Goal: Information Seeking & Learning: Learn about a topic

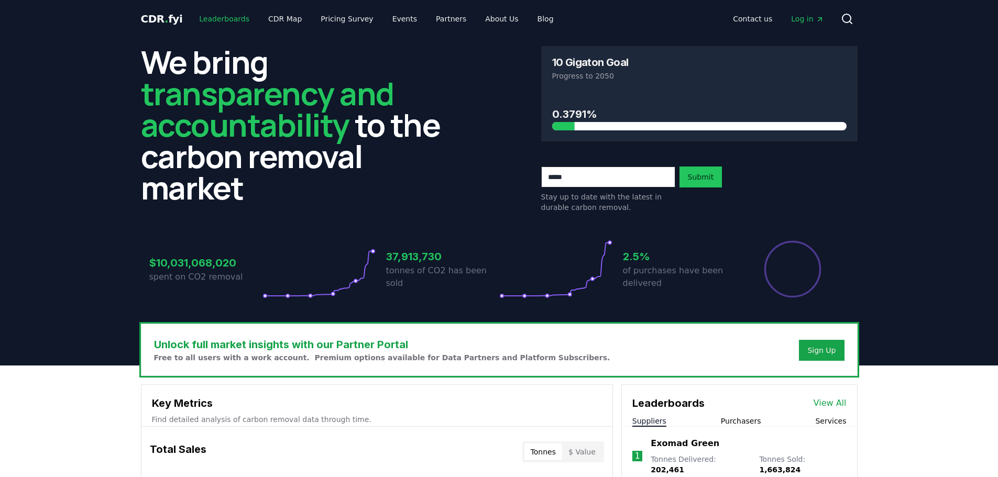
click at [219, 21] on link "Leaderboards" at bounding box center [224, 18] width 67 height 19
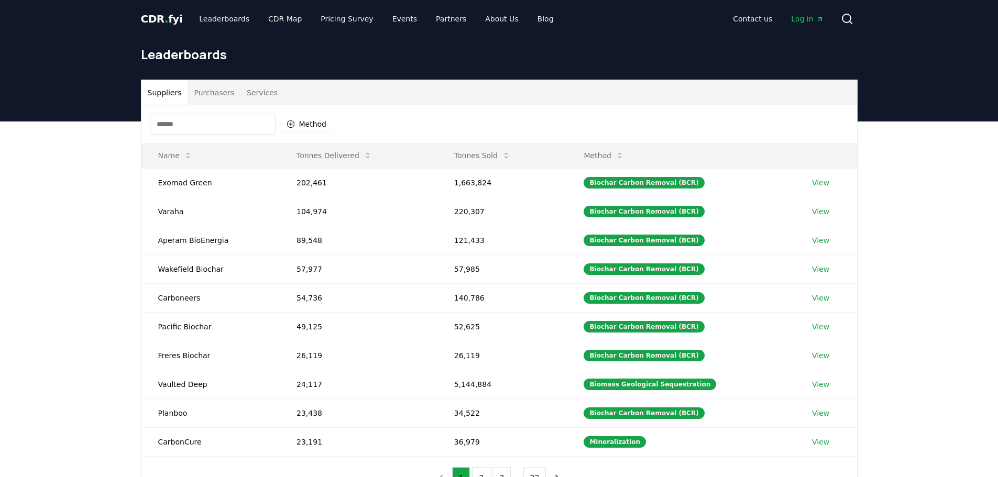
click at [212, 119] on input at bounding box center [213, 124] width 126 height 21
click at [301, 126] on button "Method" at bounding box center [307, 124] width 54 height 17
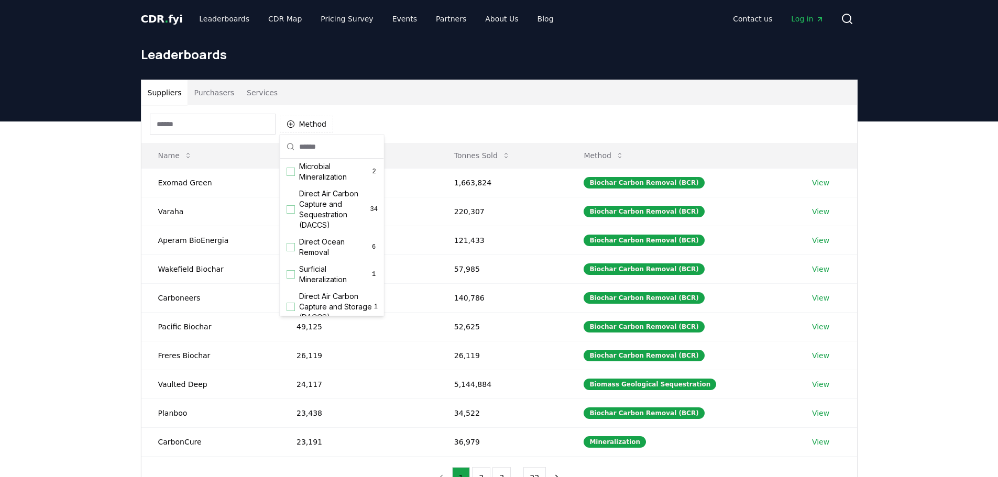
scroll to position [262, 0]
click at [290, 204] on div "Suggestions" at bounding box center [291, 199] width 8 height 8
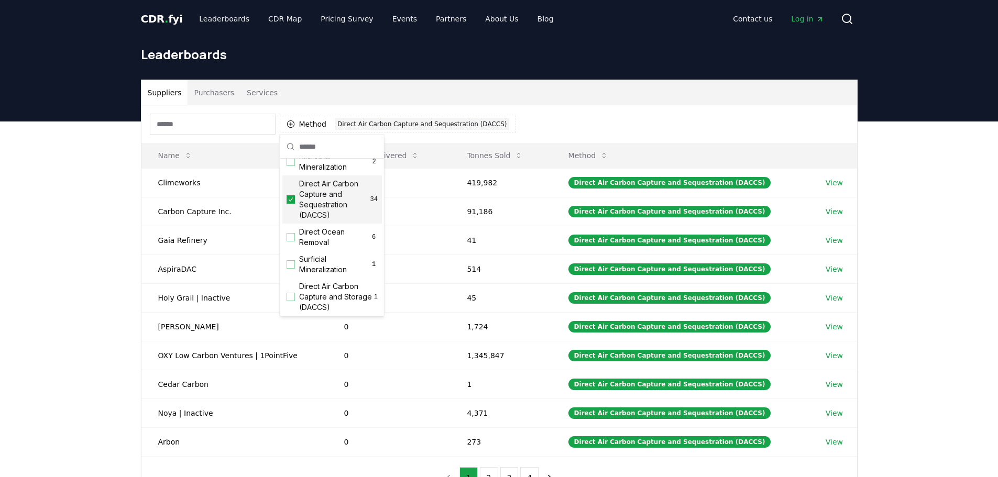
click at [56, 222] on div "Suppliers Purchasers Services Method 1 Direct Air Carbon Capture and Sequestrat…" at bounding box center [499, 332] width 998 height 420
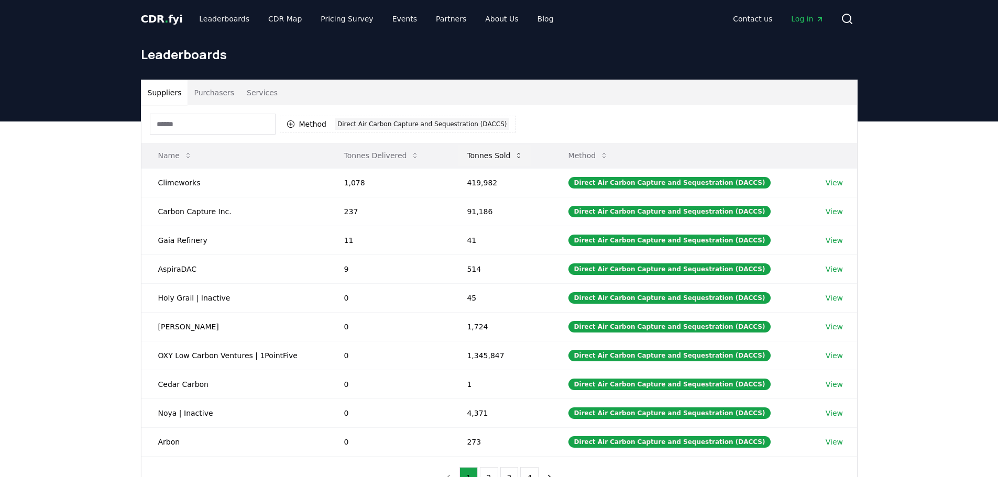
click at [499, 155] on button "Tonnes Sold" at bounding box center [495, 155] width 73 height 21
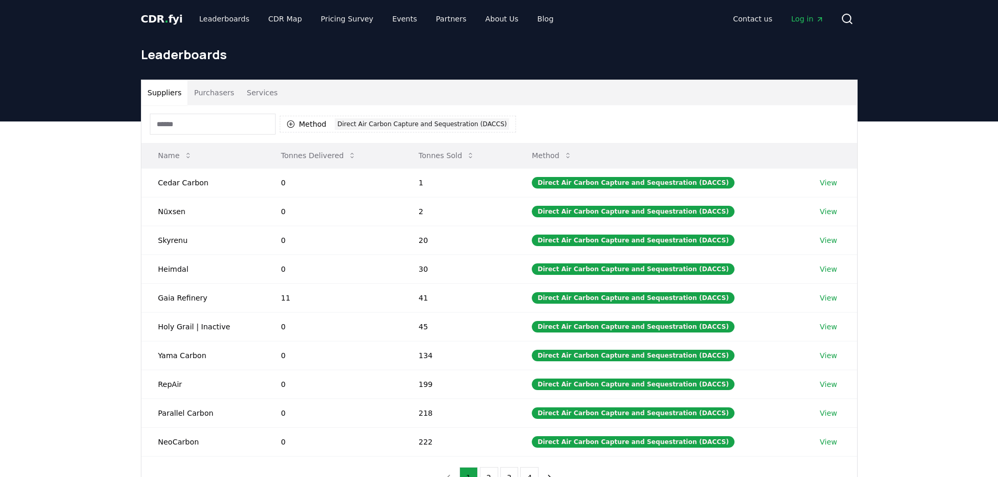
click at [490, 155] on th "Tonnes Sold" at bounding box center [458, 155] width 113 height 25
click at [438, 154] on button "Tonnes Sold" at bounding box center [446, 155] width 73 height 21
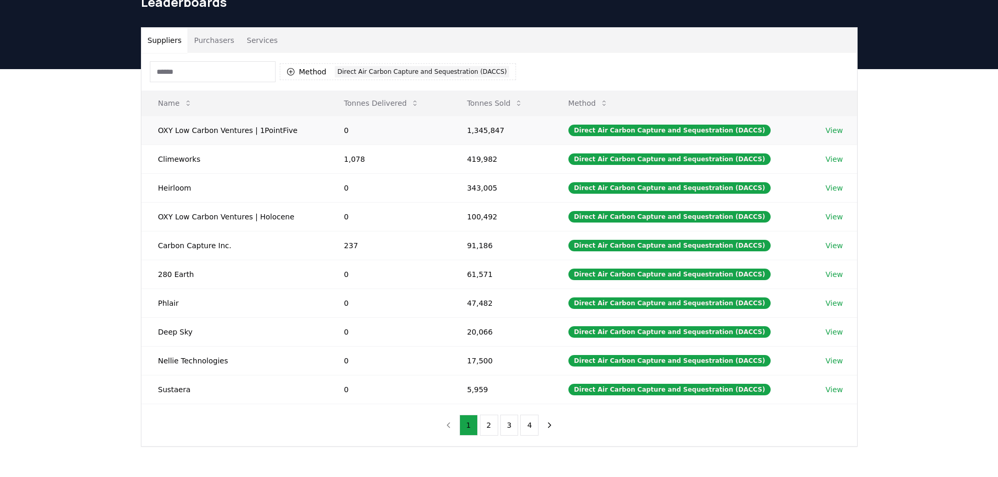
scroll to position [0, 0]
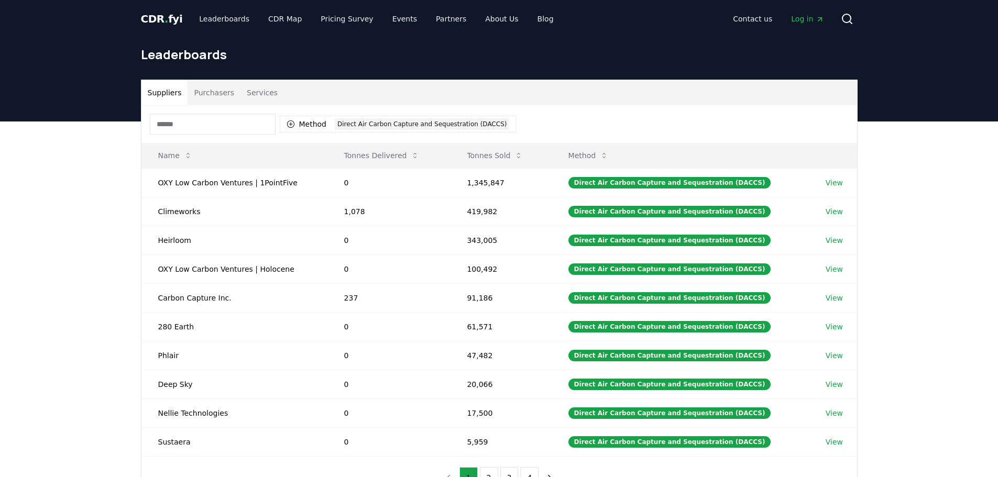
click at [215, 94] on button "Purchasers" at bounding box center [214, 92] width 53 height 25
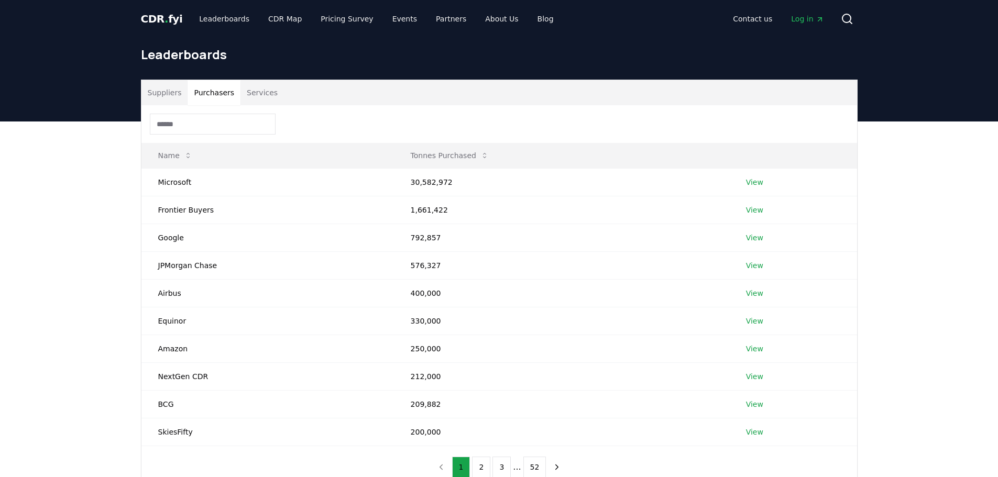
click at [264, 92] on button "Services" at bounding box center [262, 92] width 43 height 25
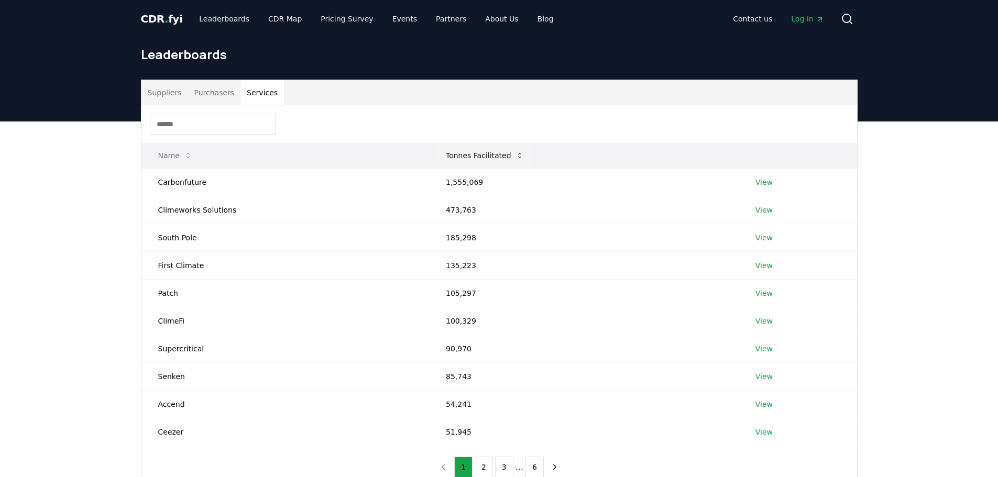
click at [467, 151] on button "Tonnes Facilitated" at bounding box center [485, 155] width 95 height 21
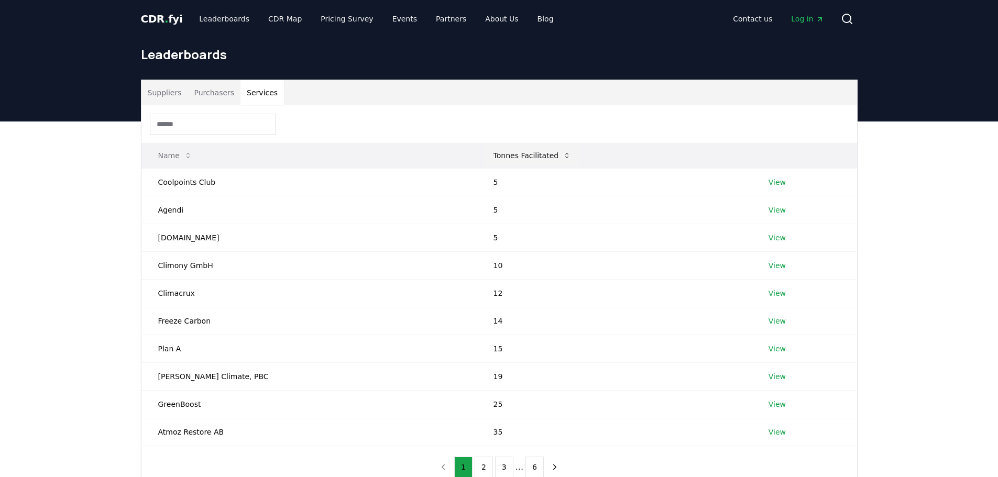
click at [485, 151] on button "Tonnes Facilitated" at bounding box center [532, 155] width 95 height 21
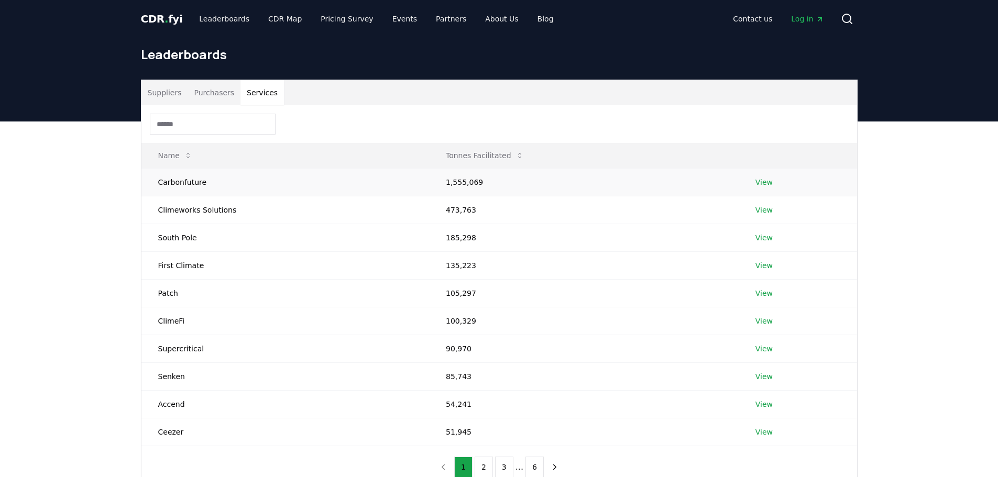
click at [453, 183] on td "1,555,069" at bounding box center [584, 182] width 310 height 28
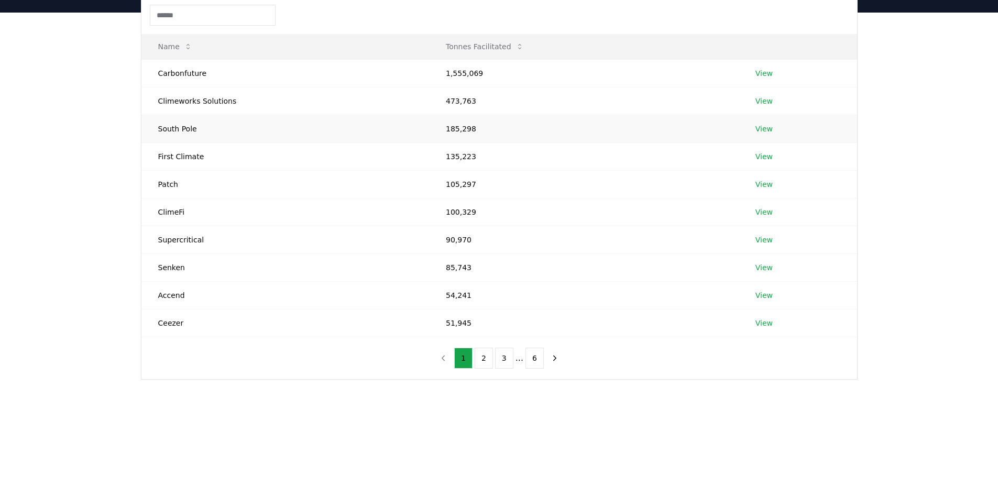
scroll to position [52, 0]
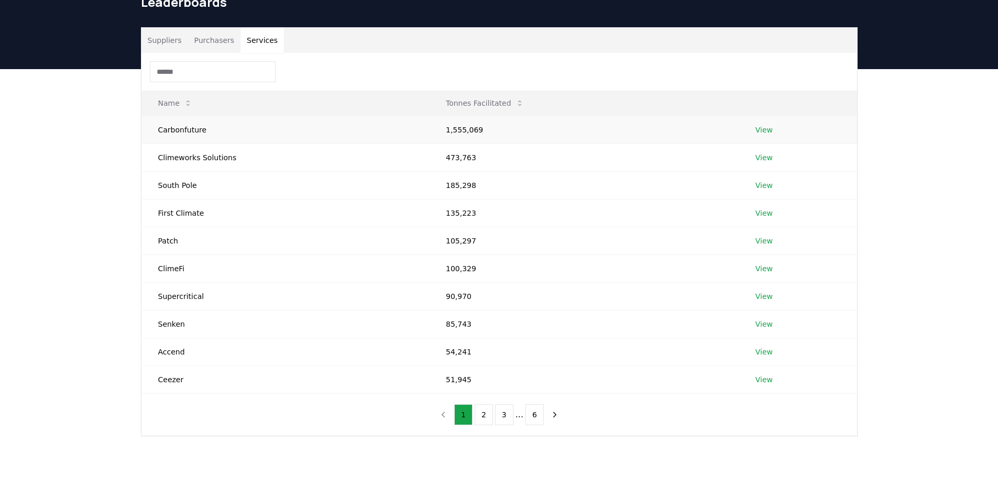
click at [756, 128] on link "View" at bounding box center [764, 130] width 17 height 10
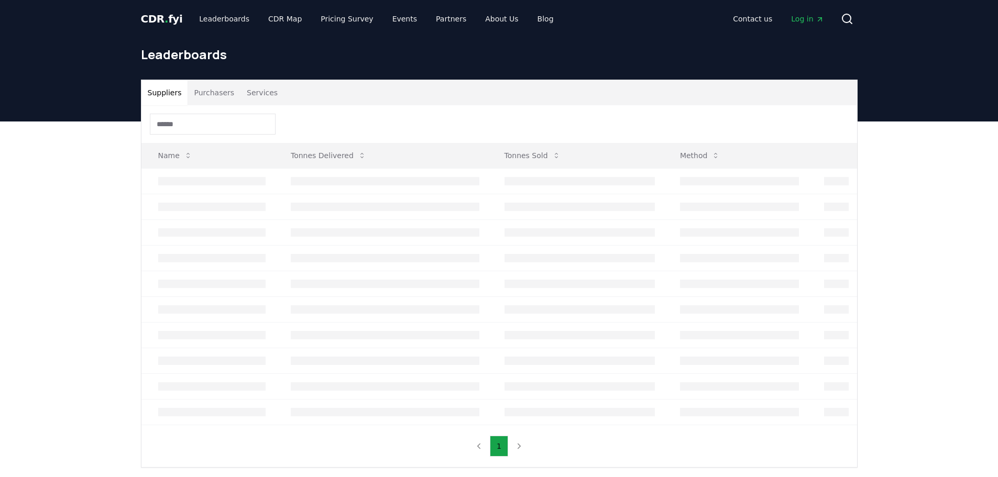
scroll to position [52, 0]
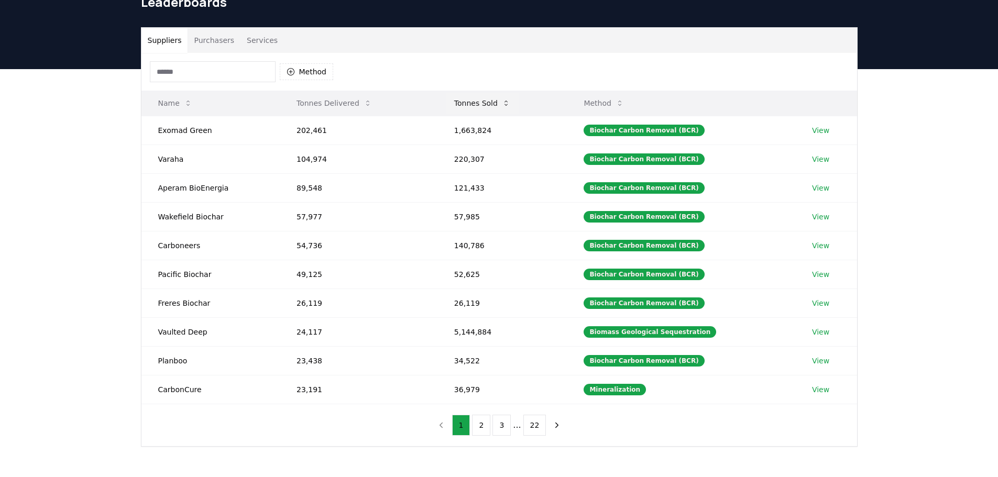
click at [481, 103] on button "Tonnes Sold" at bounding box center [482, 103] width 73 height 21
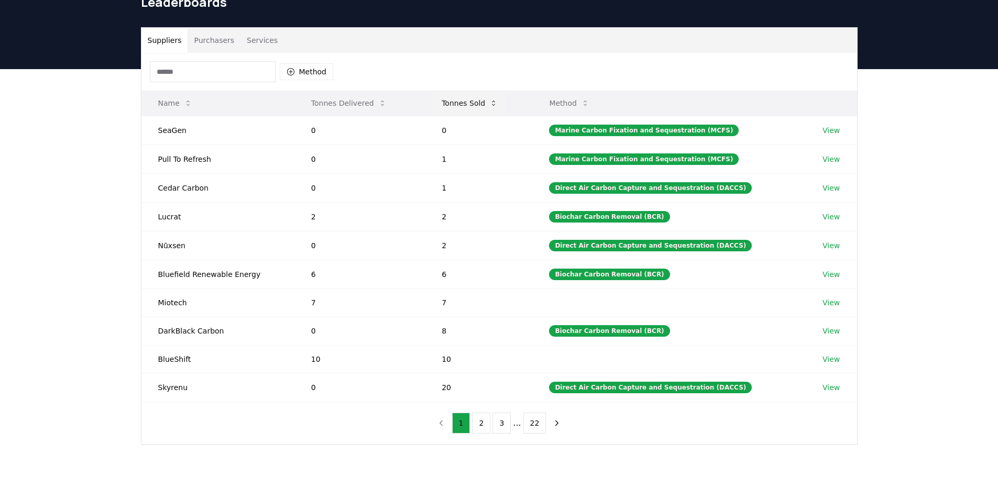
click at [481, 103] on button "Tonnes Sold" at bounding box center [469, 103] width 73 height 21
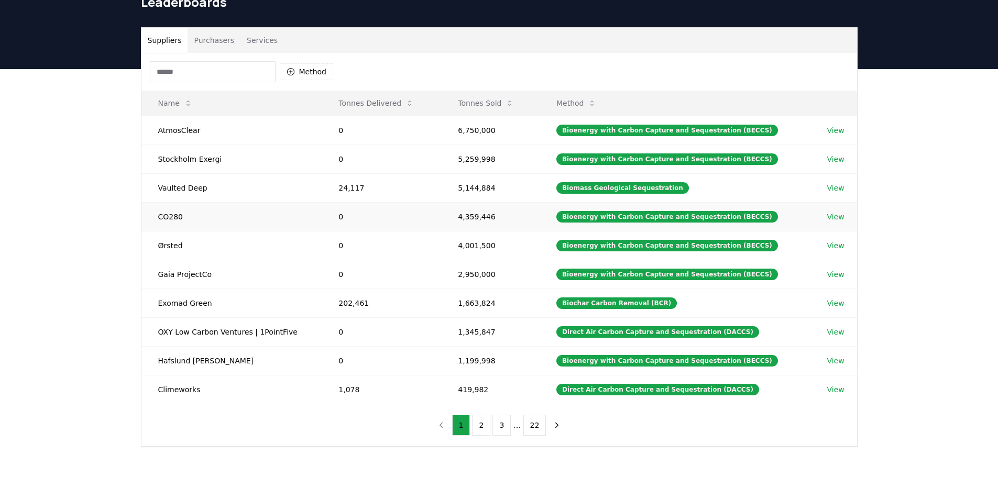
click at [168, 215] on td "CO280" at bounding box center [231, 216] width 181 height 29
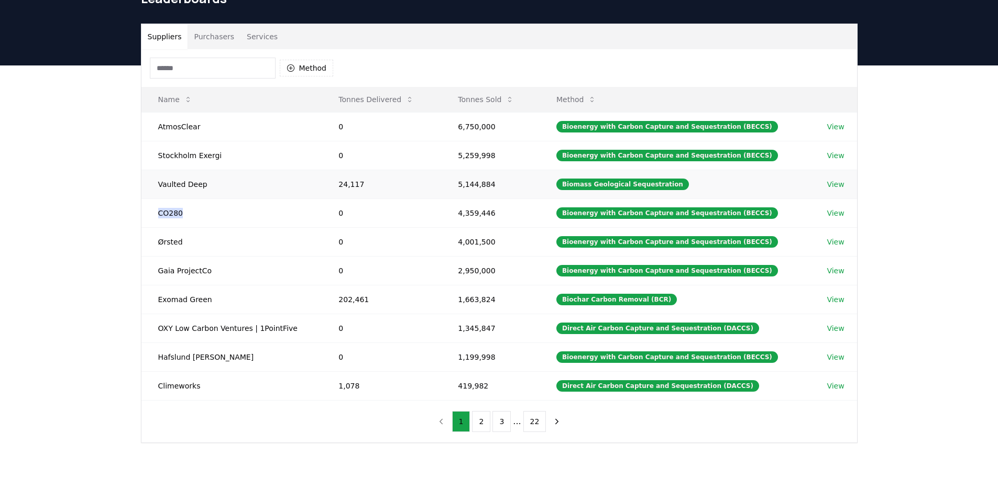
scroll to position [0, 0]
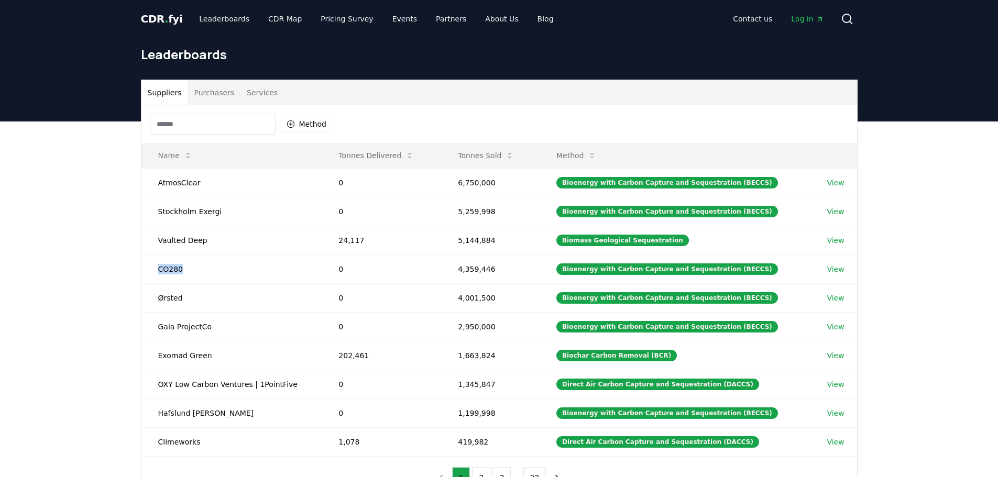
click at [219, 91] on button "Purchasers" at bounding box center [214, 92] width 53 height 25
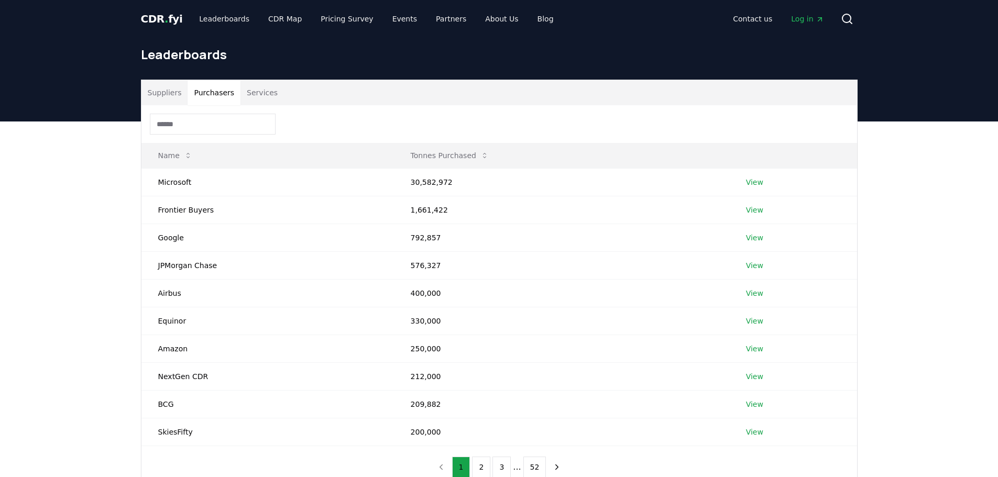
click at [175, 93] on button "Suppliers" at bounding box center [164, 92] width 47 height 25
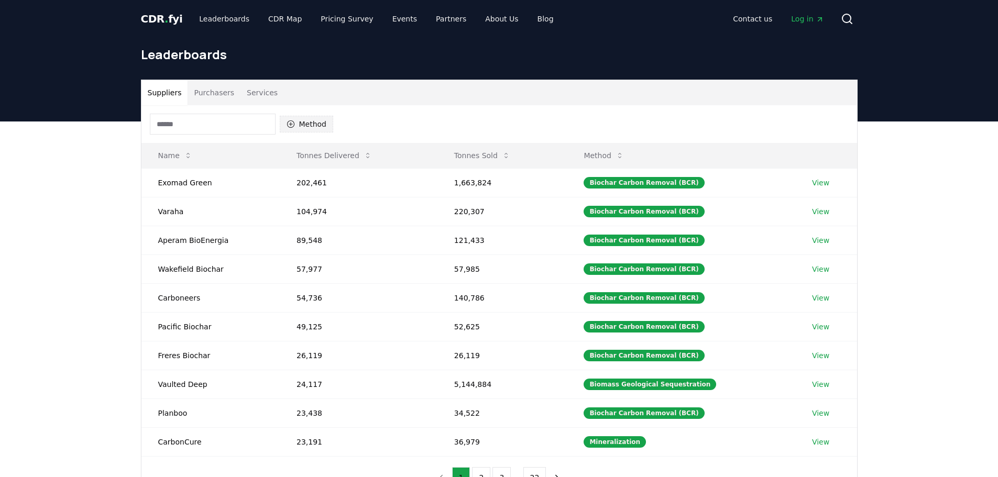
click at [313, 119] on button "Method" at bounding box center [307, 124] width 54 height 17
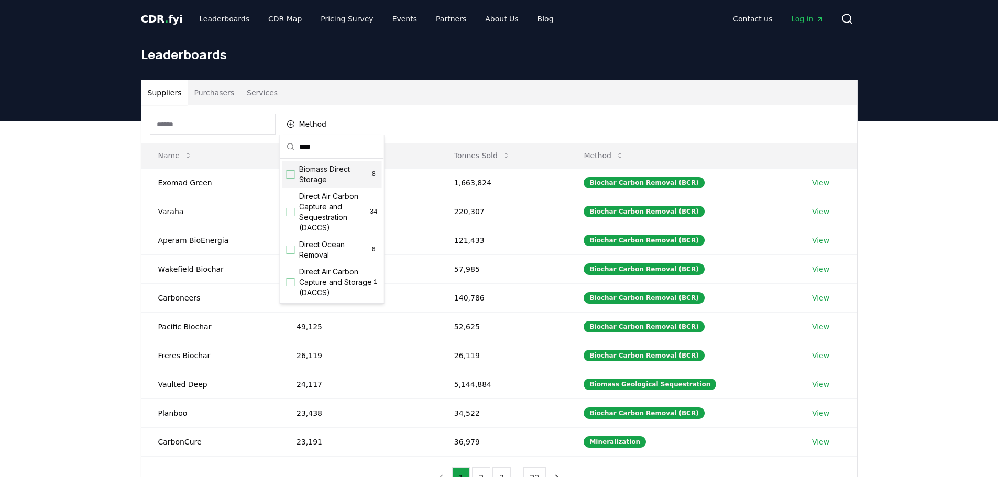
type input "****"
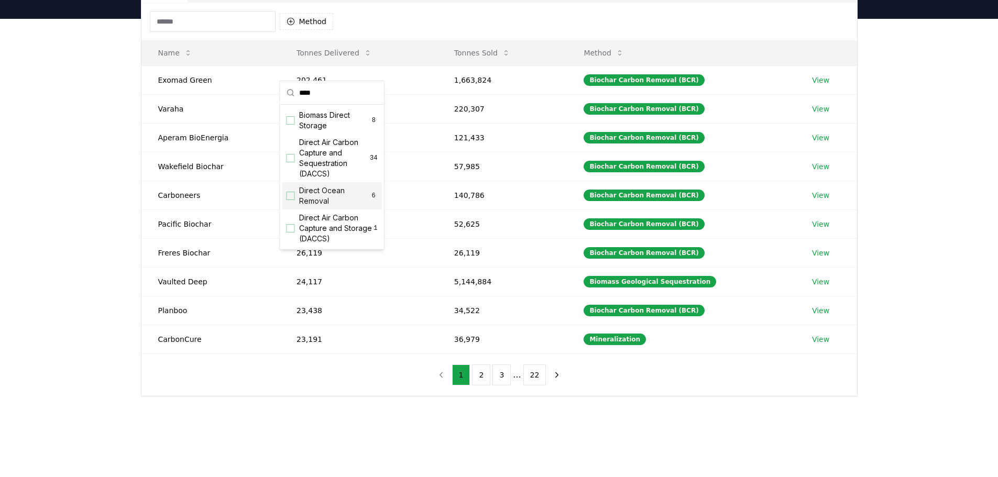
scroll to position [105, 0]
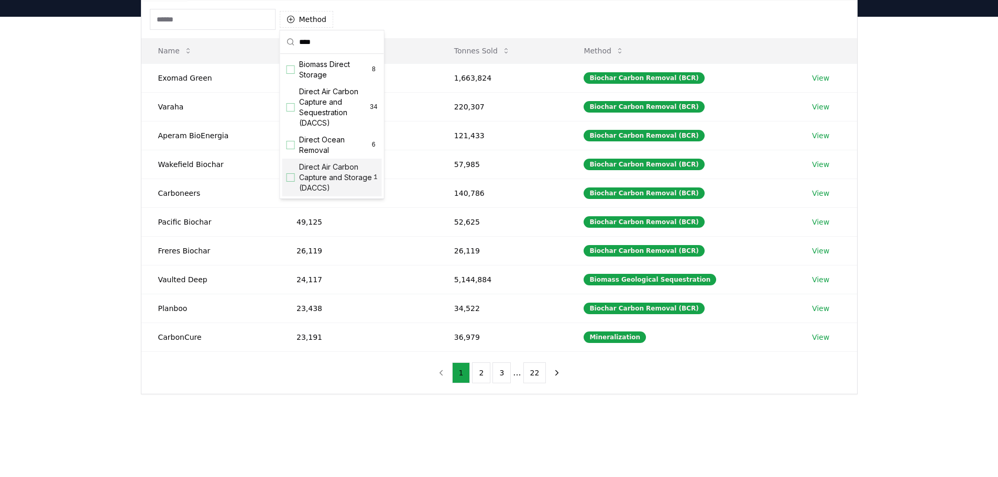
click at [293, 174] on div "Suggestions" at bounding box center [291, 177] width 8 height 8
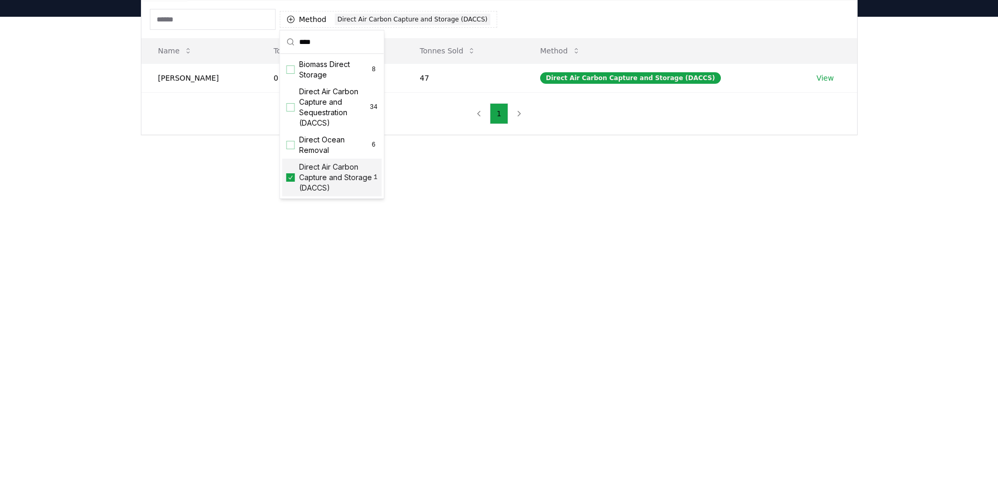
click at [204, 199] on main "Suppliers Purchasers Services Method 1 Direct Air Carbon Capture and Storage (D…" at bounding box center [499, 255] width 998 height 477
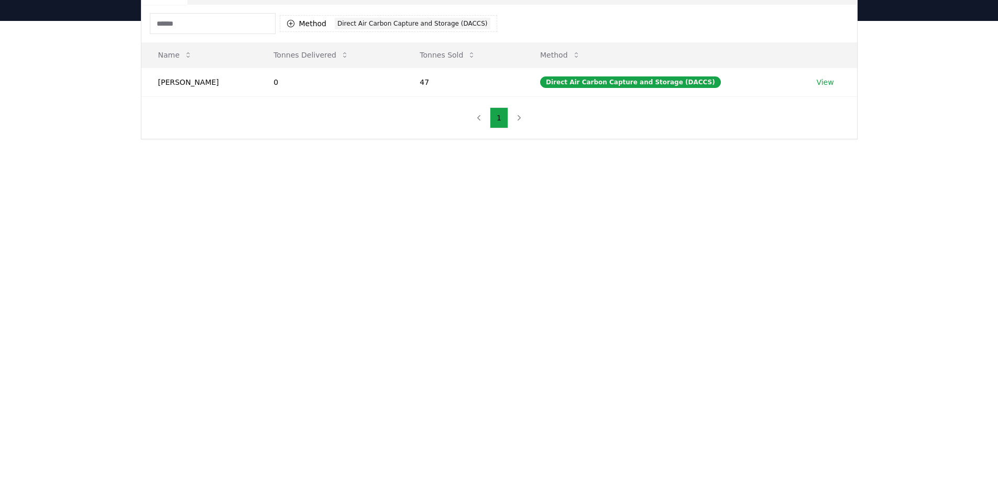
scroll to position [0, 0]
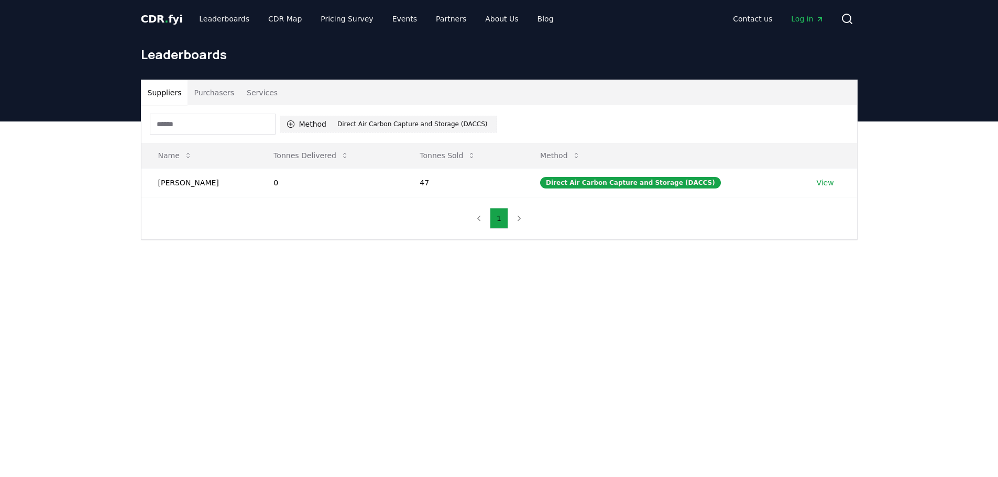
click at [445, 122] on div "Direct Air Carbon Capture and Storage (DACCS)" at bounding box center [413, 124] width 156 height 12
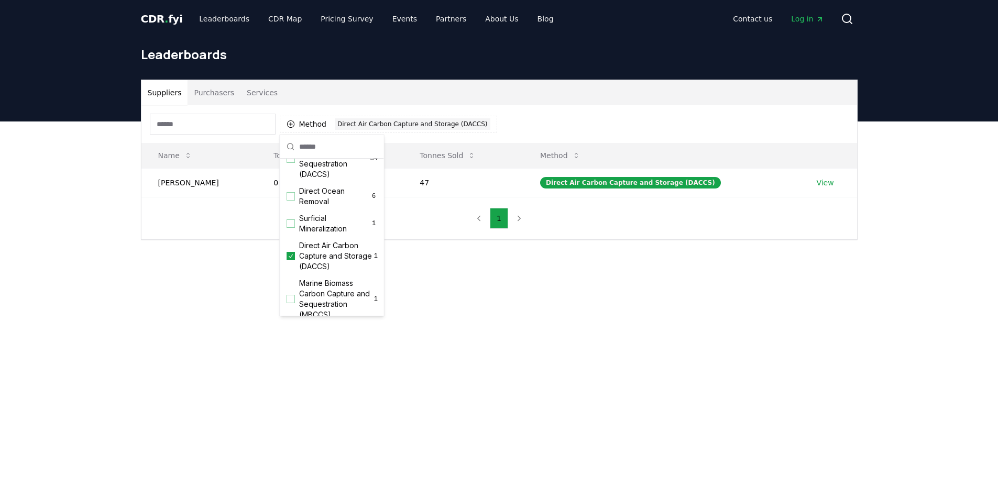
scroll to position [314, 0]
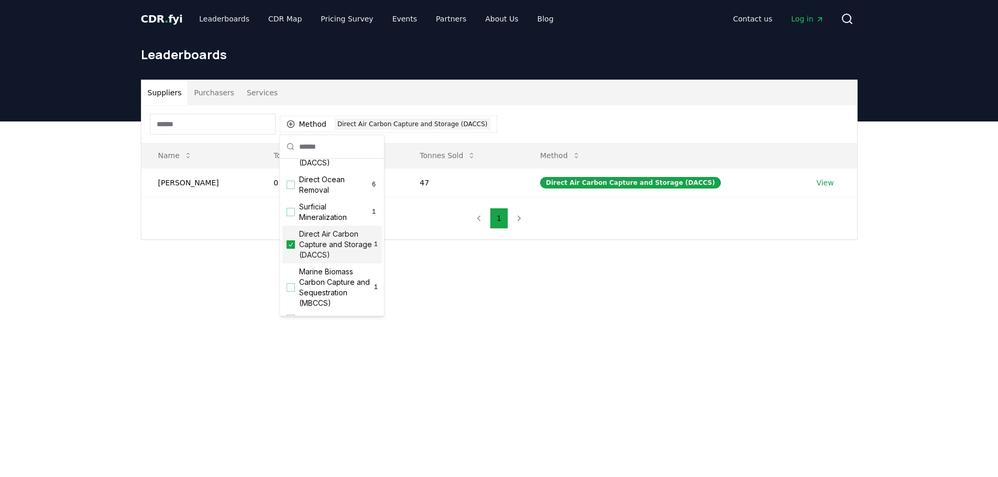
click at [289, 249] on icon "Suggestions" at bounding box center [290, 245] width 7 height 8
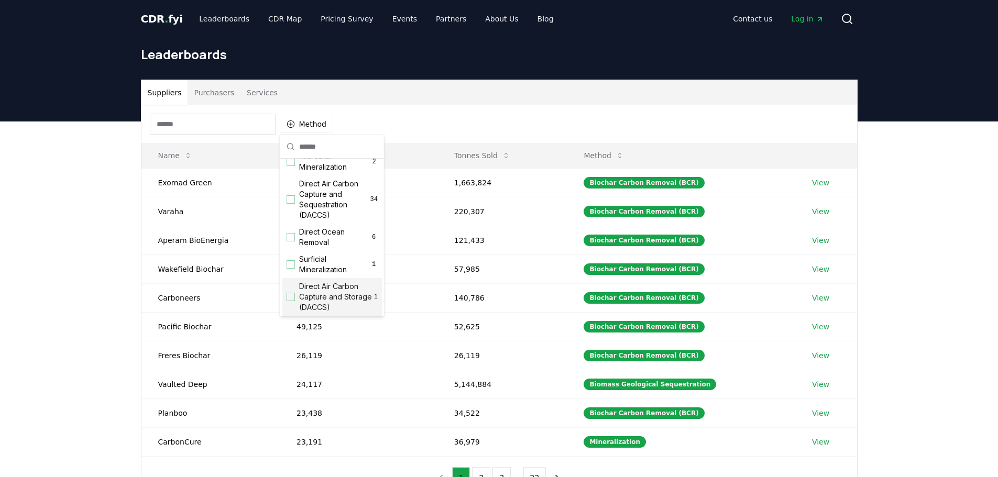
scroll to position [210, 0]
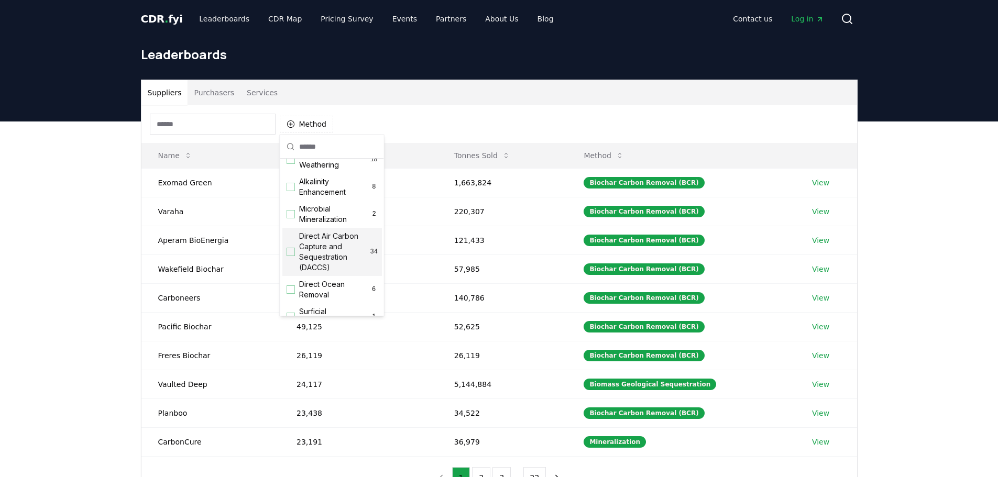
click at [290, 256] on div "Suggestions" at bounding box center [291, 252] width 8 height 8
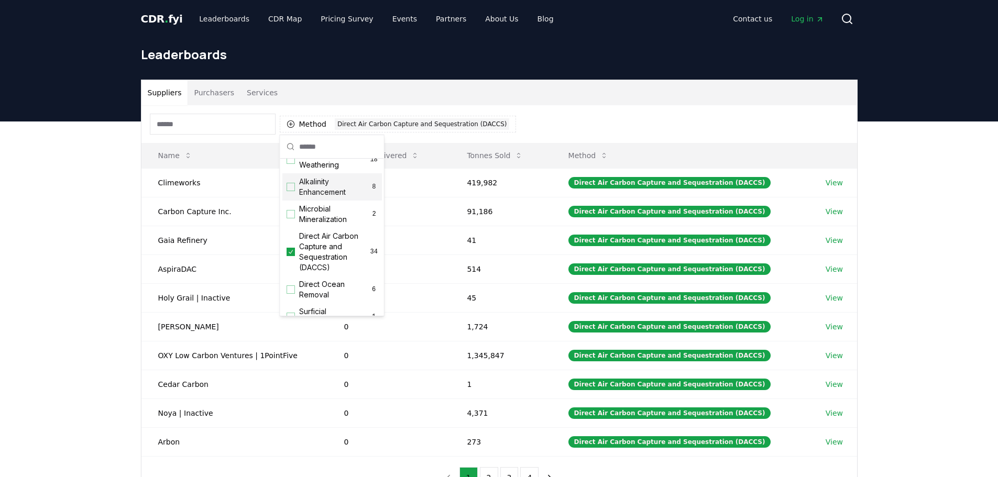
click at [561, 100] on div "Suppliers Purchasers Services" at bounding box center [499, 92] width 716 height 25
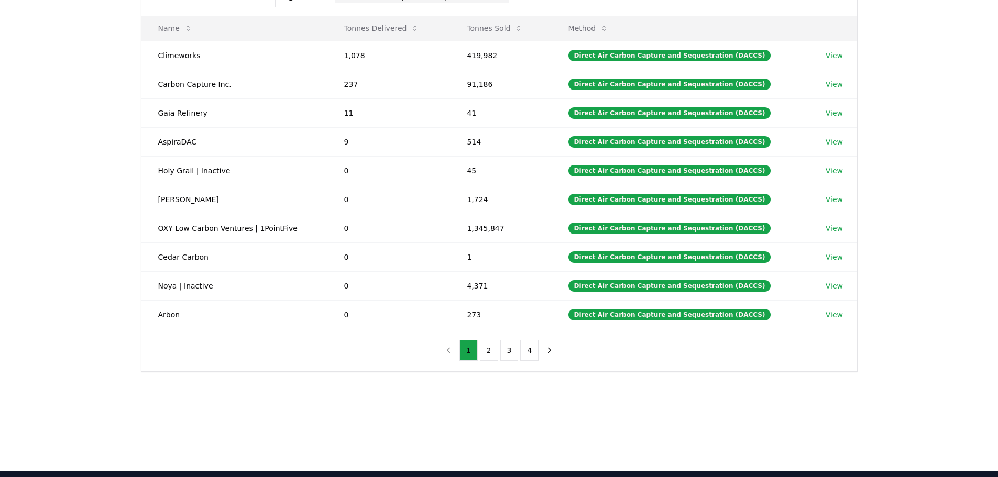
scroll to position [0, 0]
